Goal: Feedback & Contribution: Contribute content

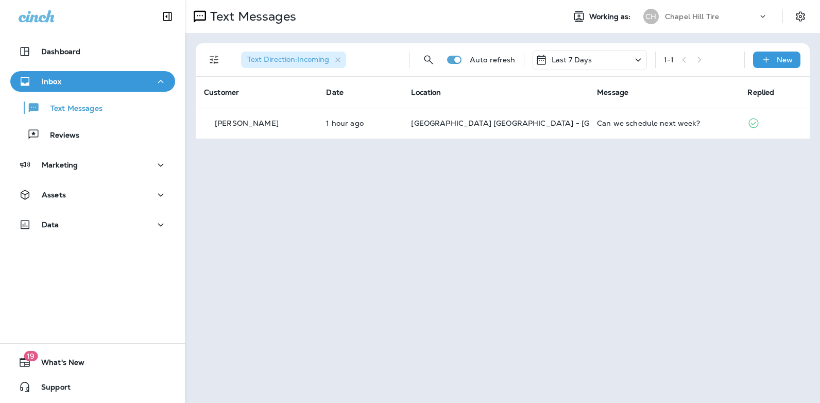
click at [639, 62] on icon at bounding box center [638, 60] width 12 height 13
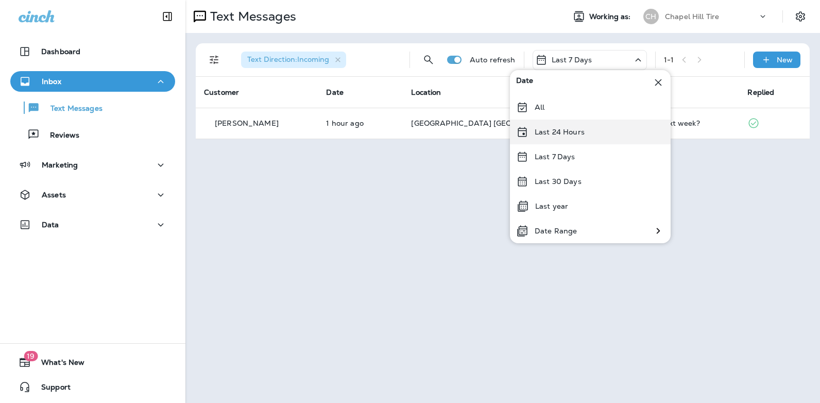
click at [589, 133] on div "Last 24 Hours" at bounding box center [590, 132] width 161 height 25
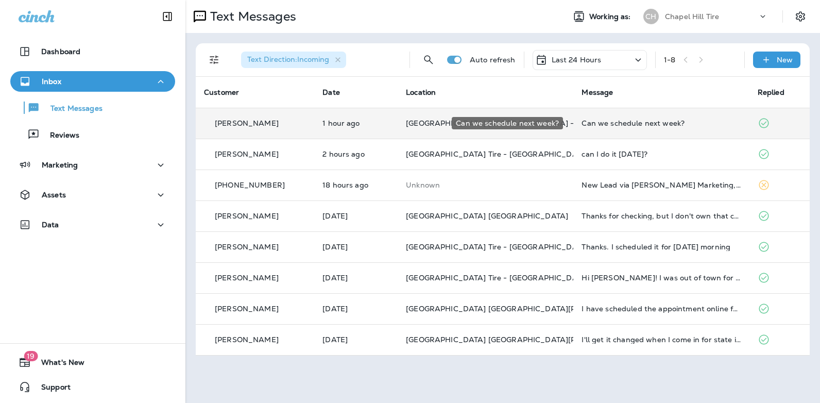
click at [636, 121] on div "Can we schedule next week?" at bounding box center [661, 123] width 159 height 8
click at [636, 121] on div at bounding box center [685, 76] width 340 height 137
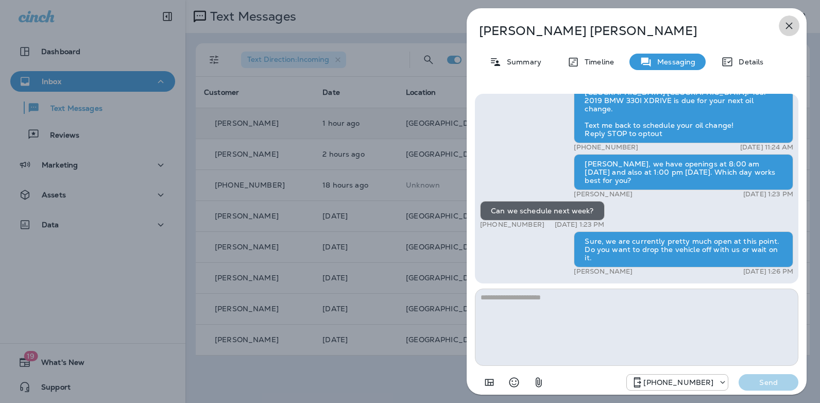
click at [791, 30] on icon "button" at bounding box center [789, 26] width 12 height 12
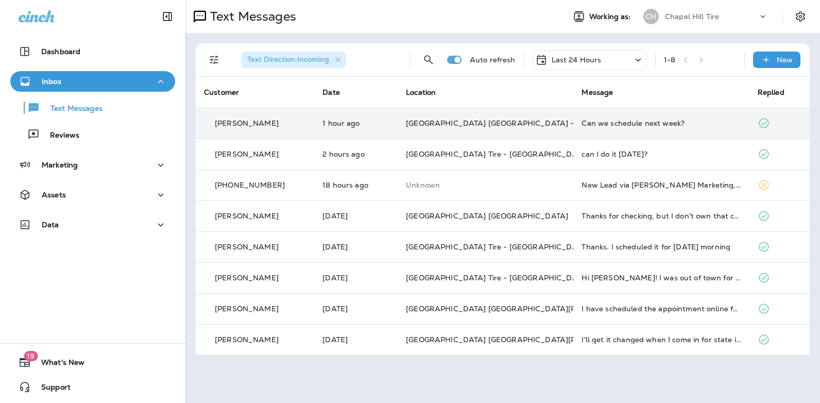
click at [636, 55] on icon at bounding box center [638, 60] width 12 height 13
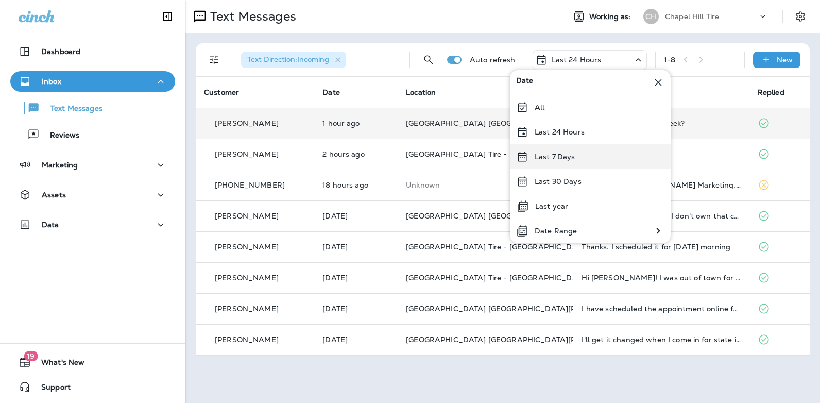
click at [561, 154] on p "Last 7 Days" at bounding box center [555, 156] width 41 height 8
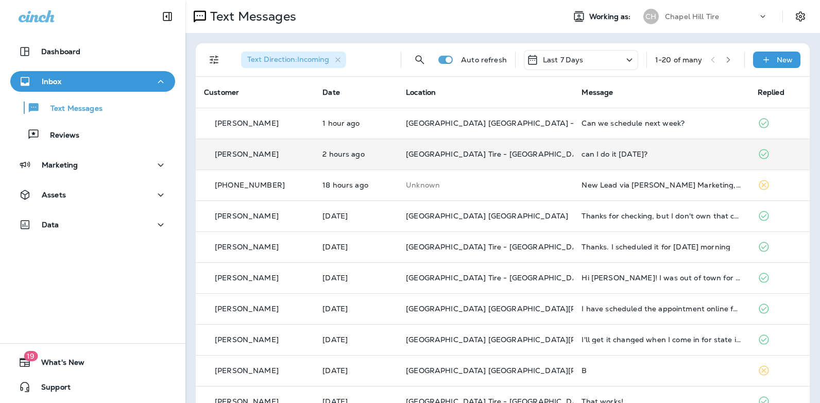
click at [625, 154] on div "can I do it [DATE]?" at bounding box center [661, 154] width 159 height 8
click at [625, 154] on div at bounding box center [685, 201] width 340 height 386
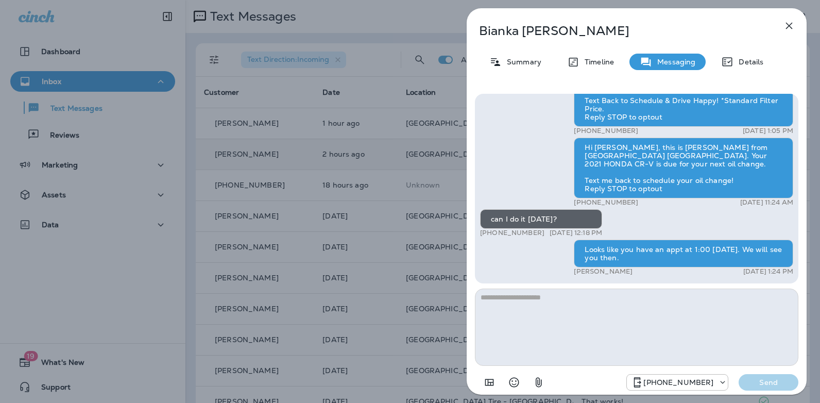
click at [794, 28] on icon "button" at bounding box center [789, 26] width 12 height 12
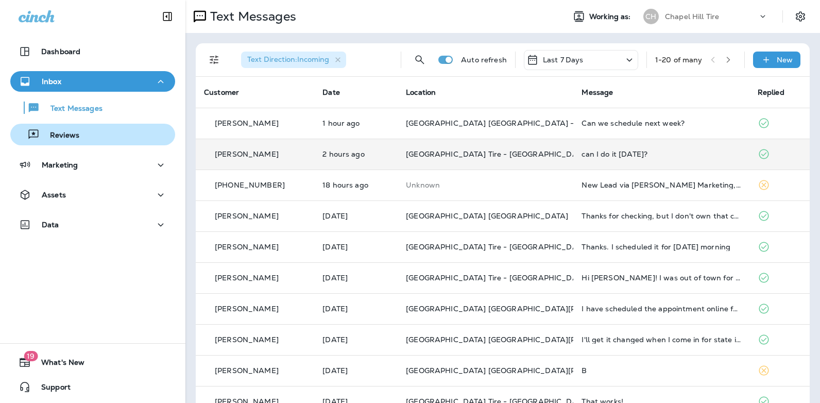
click at [66, 136] on p "Reviews" at bounding box center [60, 136] width 40 height 10
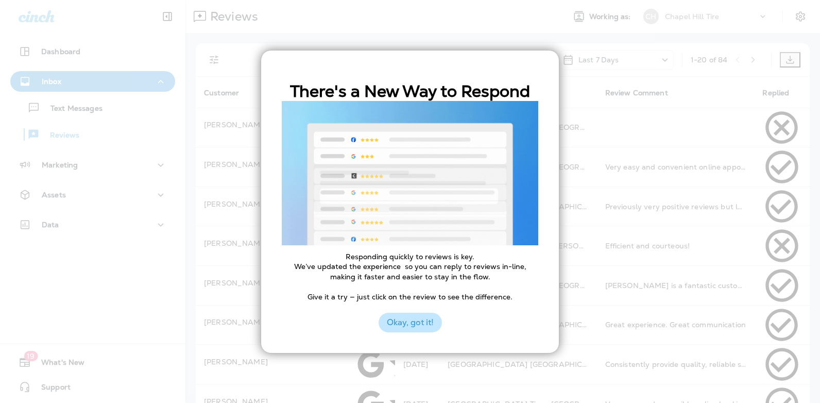
click at [419, 326] on button "Okay, got it!" at bounding box center [410, 323] width 63 height 20
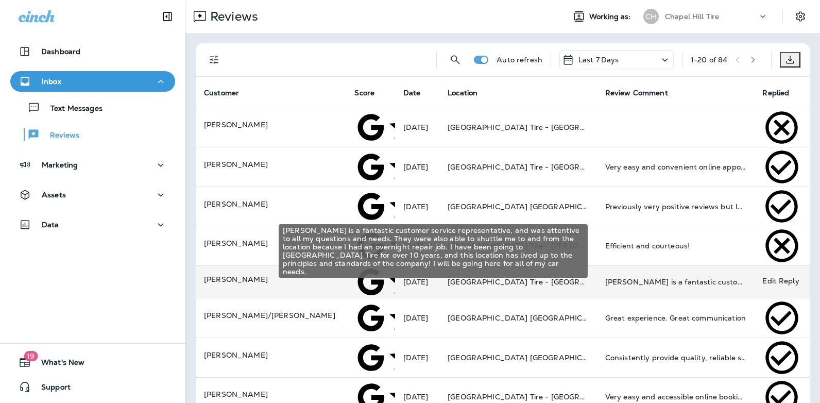
click at [664, 277] on div "[PERSON_NAME] is a fantastic customer service representative, and was attentive…" at bounding box center [675, 282] width 141 height 10
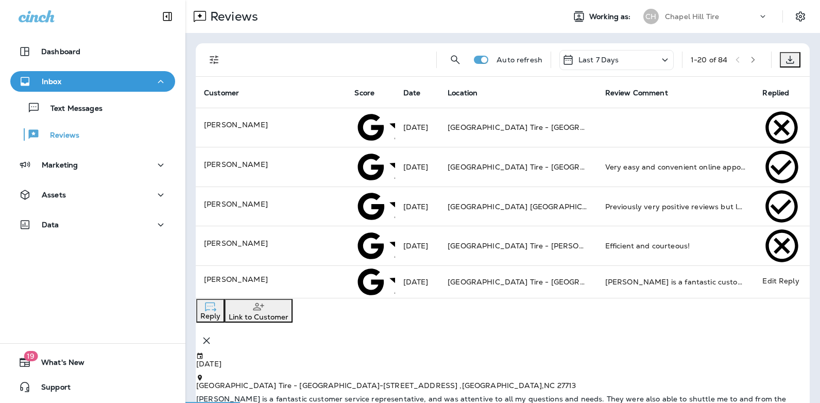
scroll to position [122, 0]
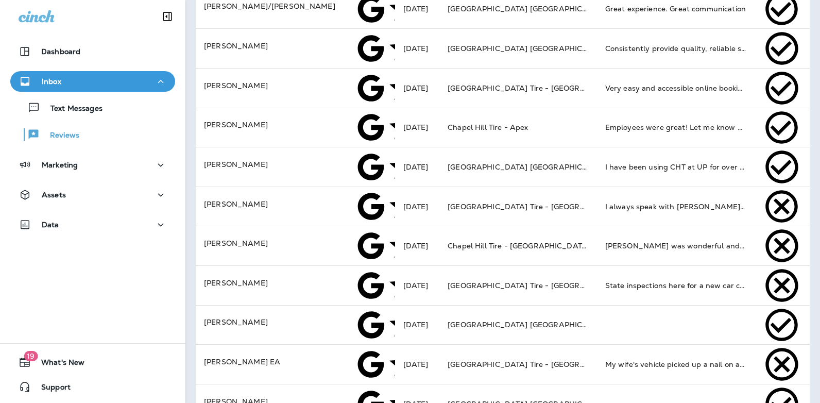
scroll to position [334, 0]
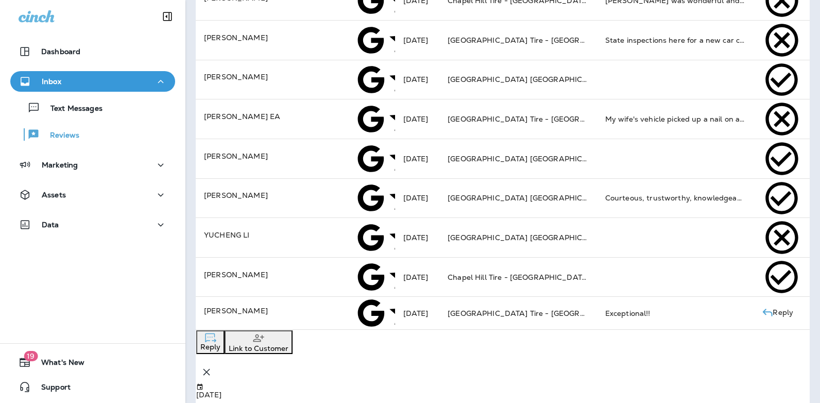
type textarea "**********"
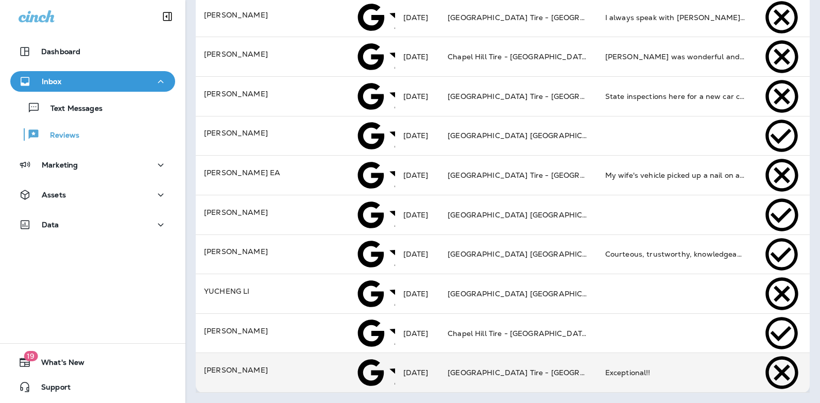
scroll to position [334, 0]
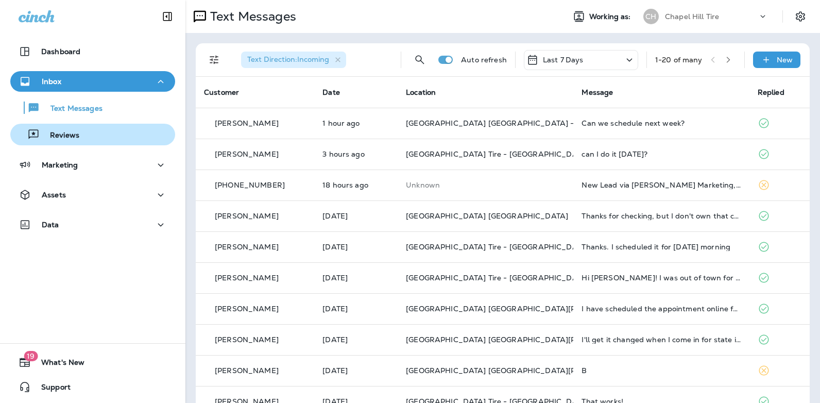
click at [80, 134] on div "Reviews" at bounding box center [92, 134] width 157 height 15
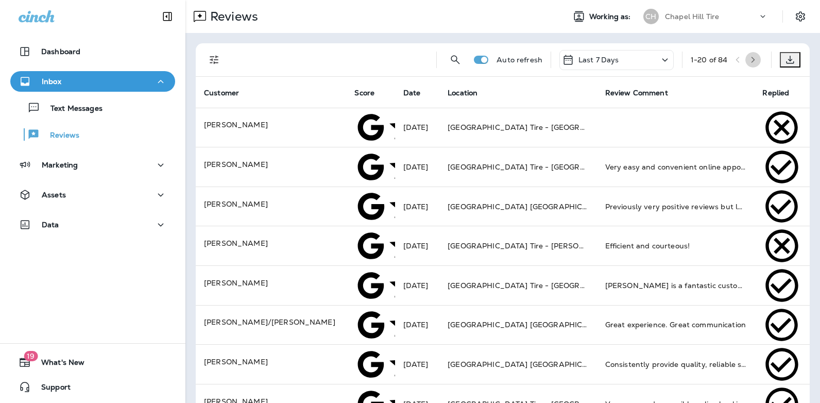
click at [752, 59] on icon "button" at bounding box center [754, 60] width 4 height 6
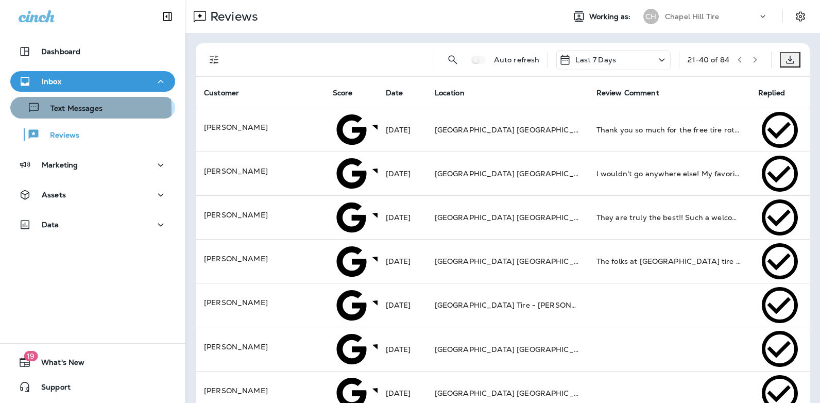
click at [77, 109] on p "Text Messages" at bounding box center [71, 109] width 62 height 10
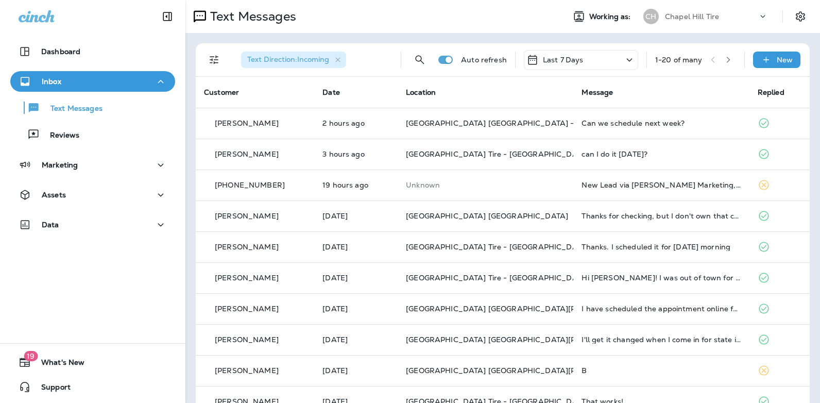
click at [623, 58] on icon at bounding box center [629, 60] width 12 height 13
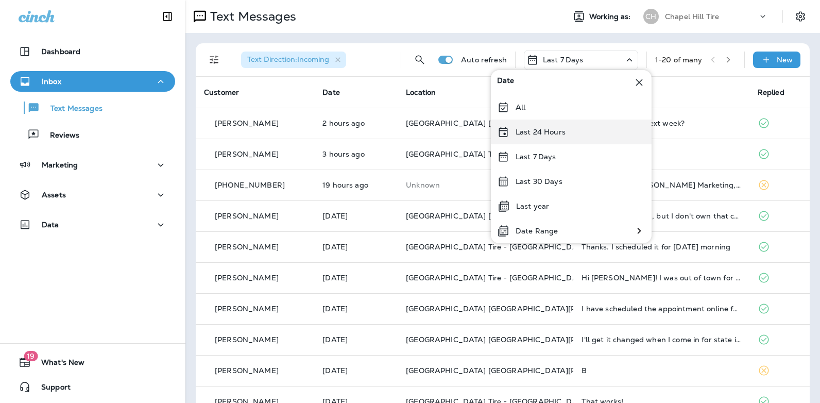
click at [544, 138] on div "Last 24 Hours" at bounding box center [571, 132] width 161 height 25
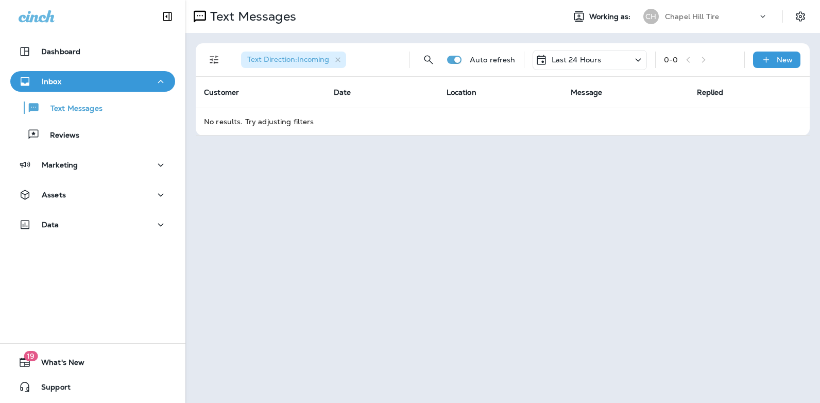
click at [637, 59] on icon at bounding box center [638, 59] width 6 height 3
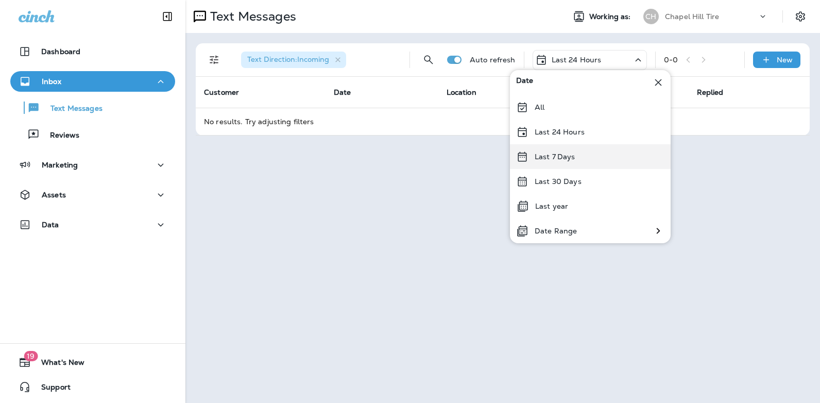
click at [578, 156] on div "Last 7 Days" at bounding box center [590, 156] width 161 height 25
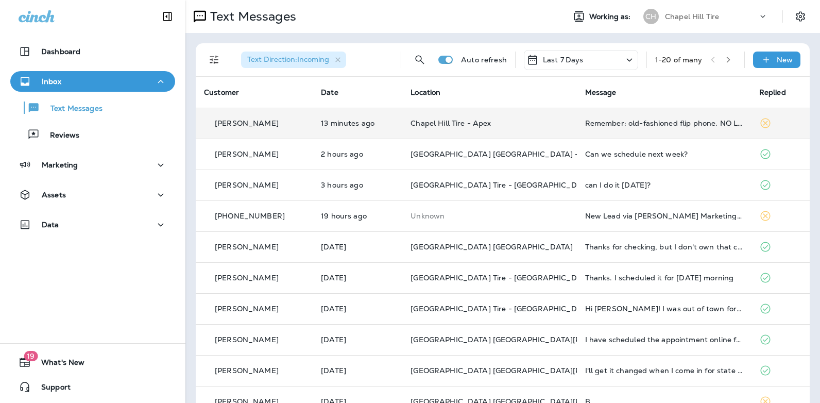
click at [683, 120] on div "Remember: old-fashioned flip phone. NO LINKS." at bounding box center [664, 123] width 158 height 8
click at [683, 120] on div at bounding box center [686, 76] width 340 height 137
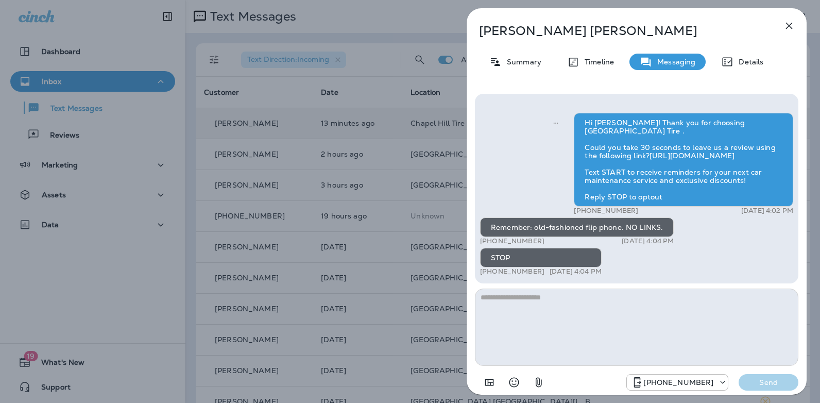
click at [791, 28] on icon "button" at bounding box center [789, 26] width 12 height 12
